Goal: Navigation & Orientation: Find specific page/section

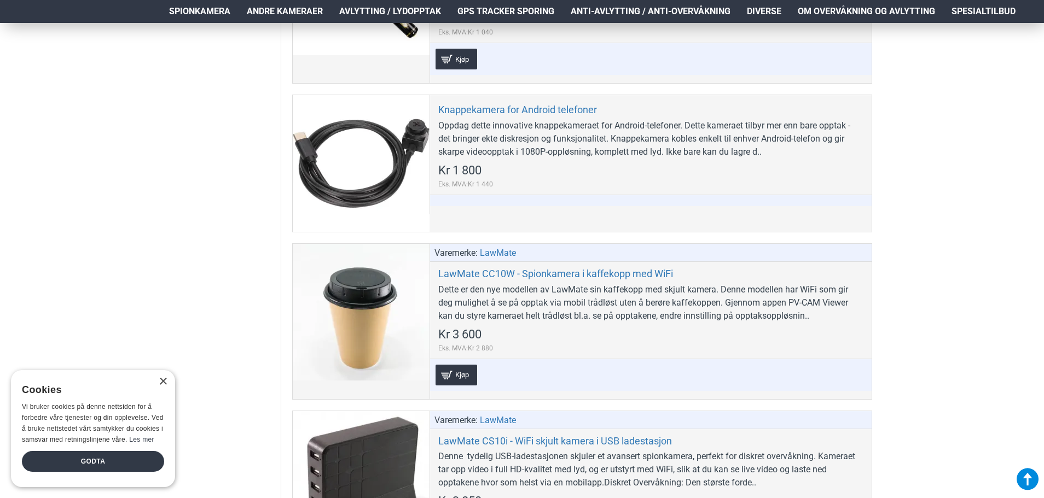
scroll to position [1805, 0]
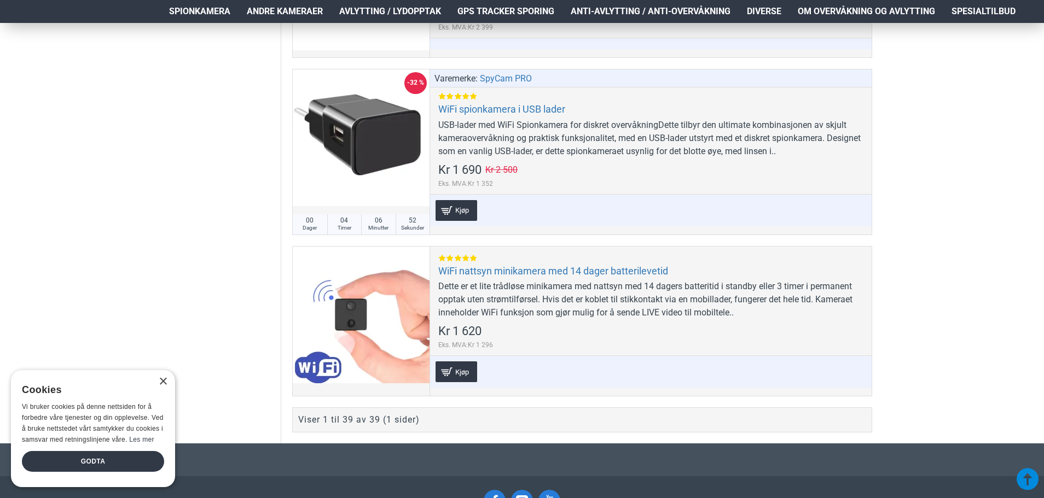
scroll to position [6511, 0]
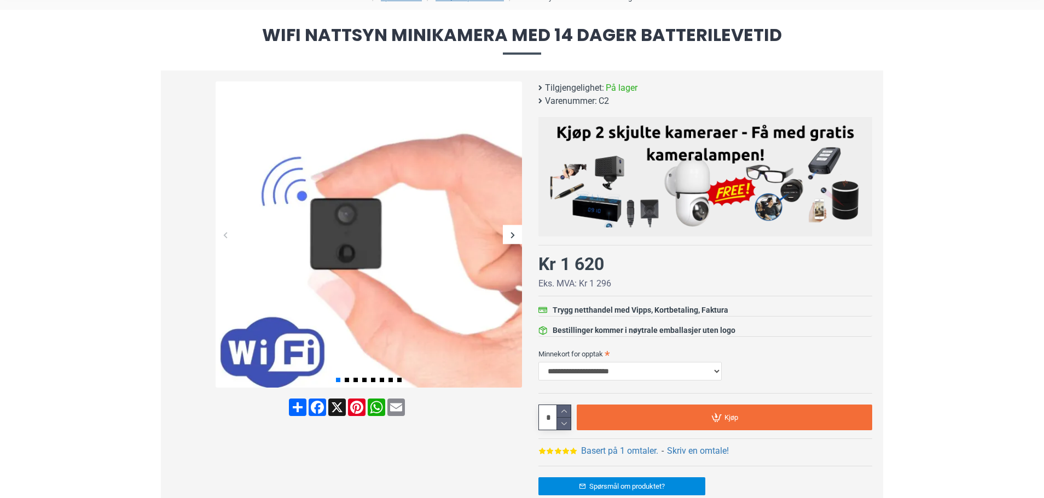
scroll to position [109, 0]
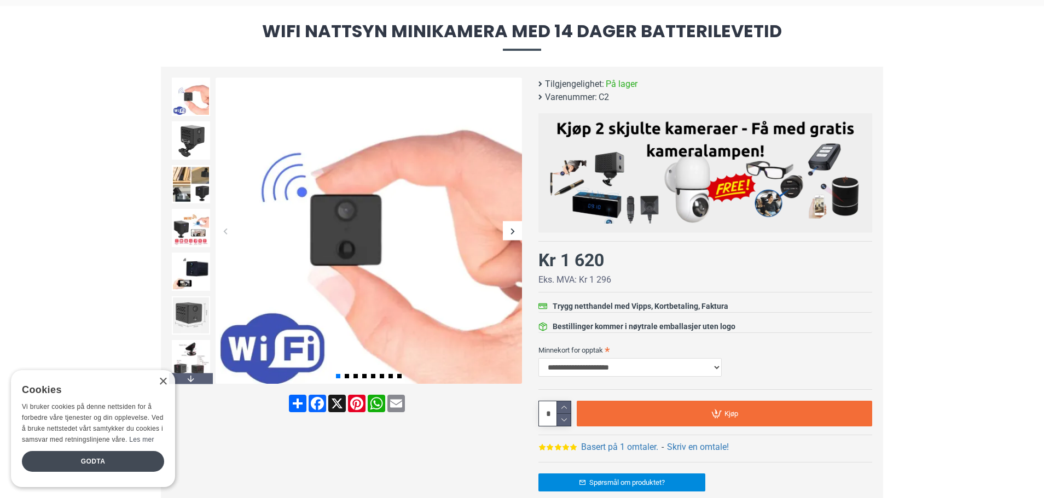
click at [509, 231] on div "Next slide" at bounding box center [512, 231] width 19 height 19
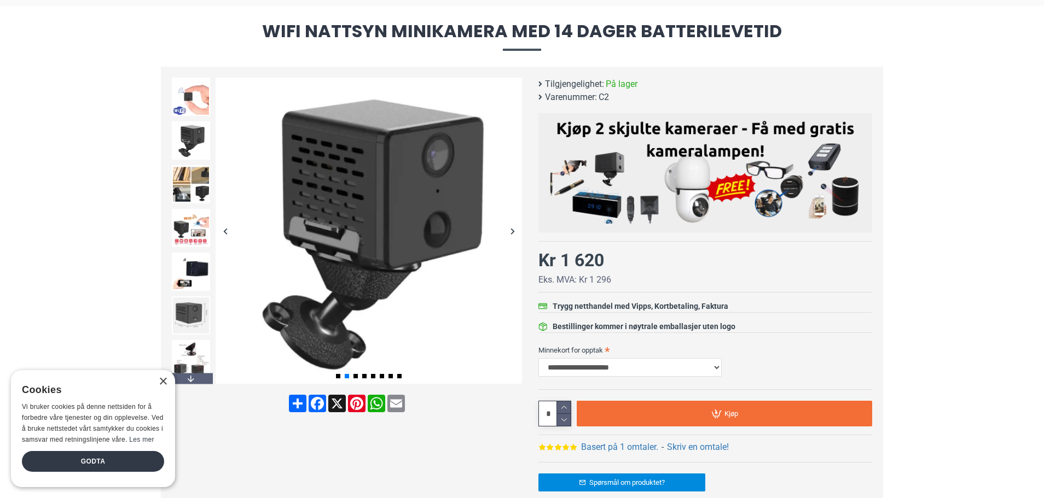
click at [514, 231] on div "Next slide" at bounding box center [512, 231] width 19 height 19
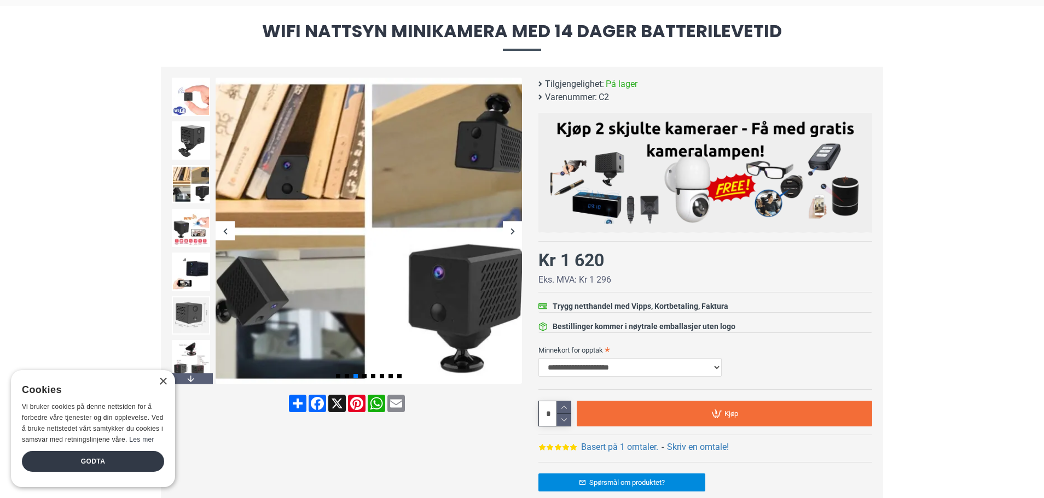
click at [514, 232] on div "Next slide" at bounding box center [512, 231] width 19 height 19
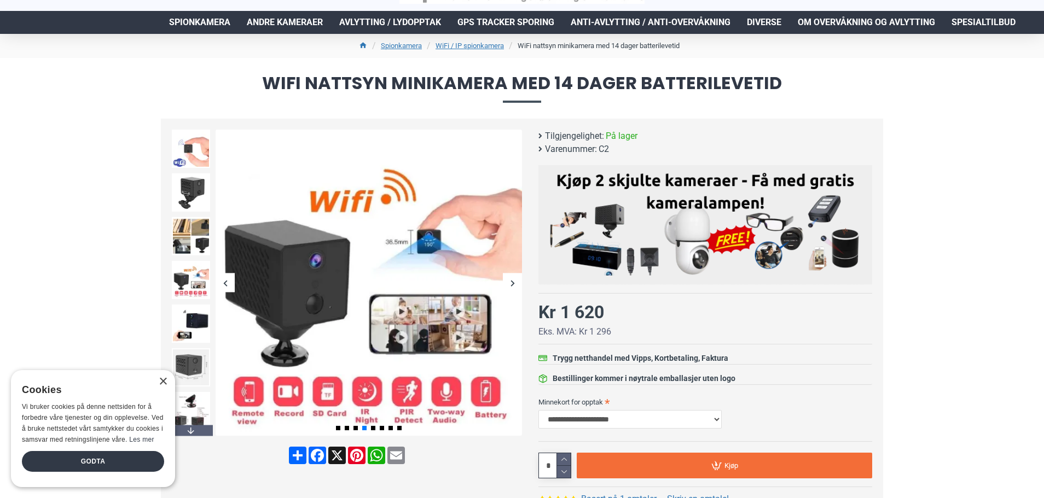
scroll to position [55, 0]
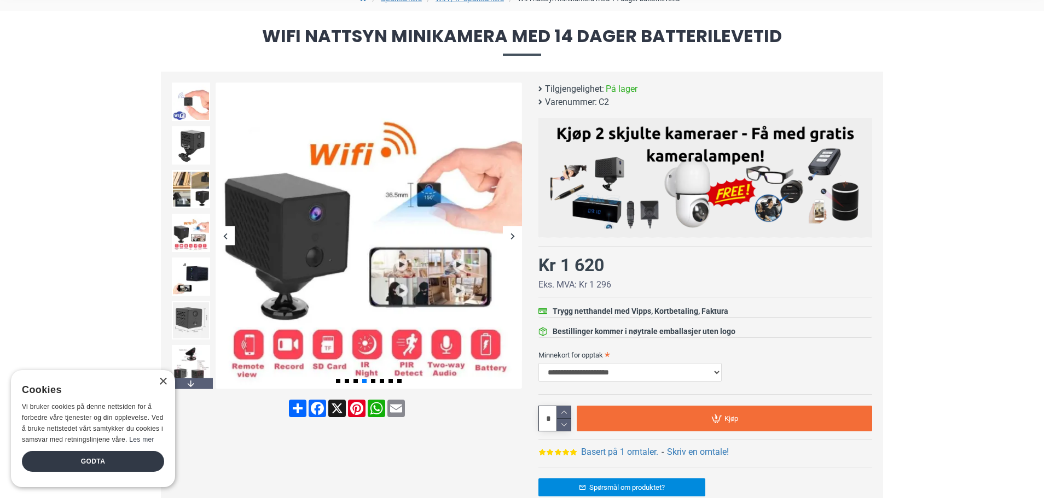
scroll to position [109, 0]
